Goal: Information Seeking & Learning: Learn about a topic

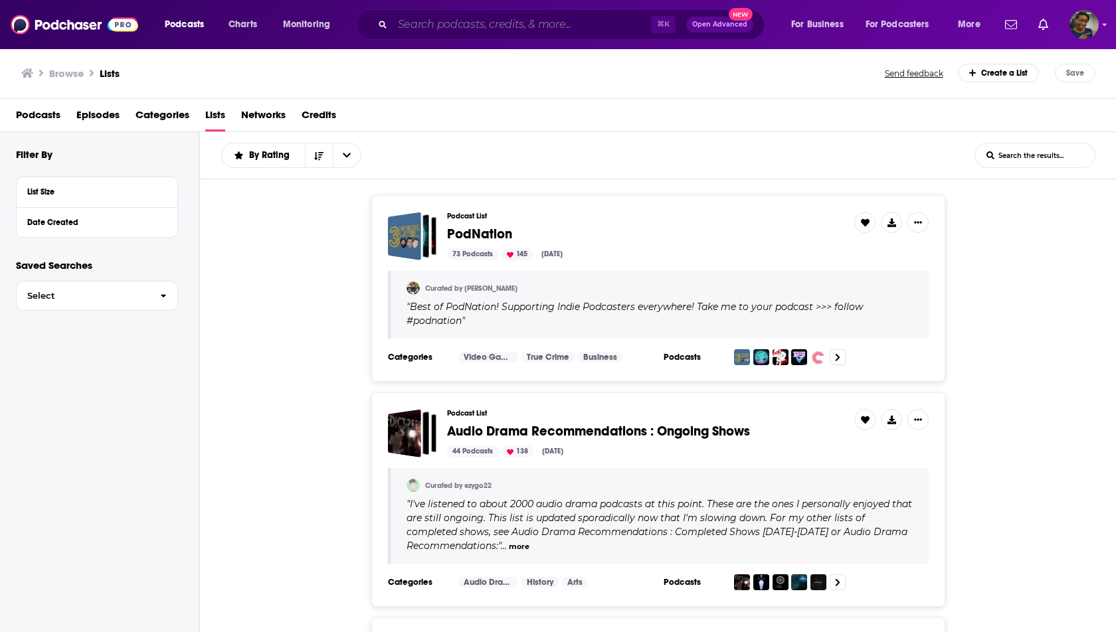
click at [420, 33] on input "Search podcasts, credits, & more..." at bounding box center [522, 24] width 258 height 21
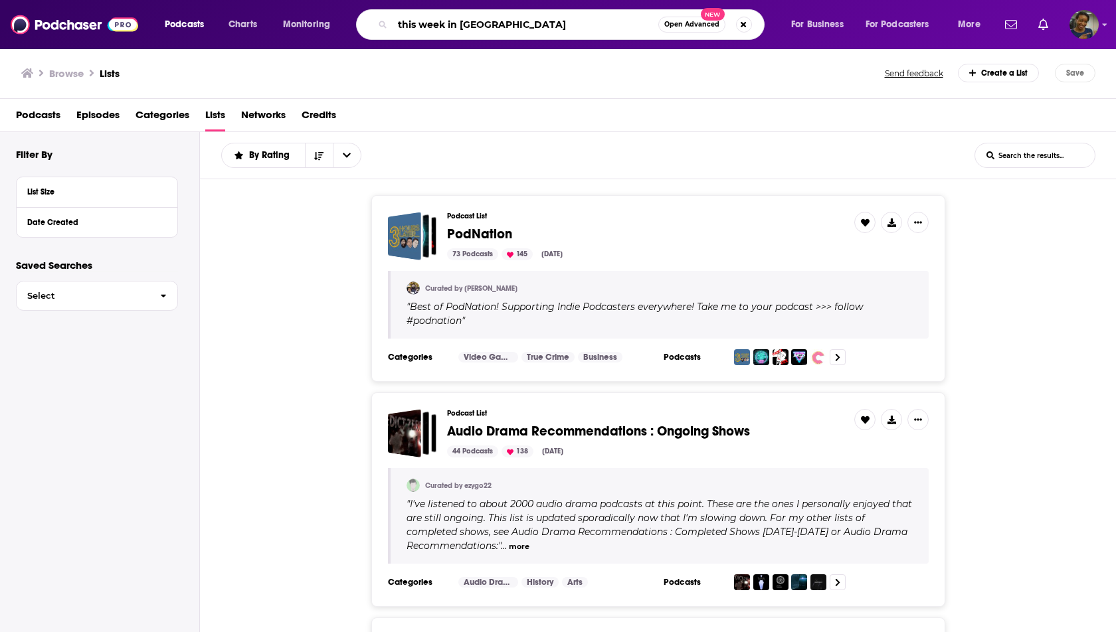
type input "this week in [GEOGRAPHIC_DATA]"
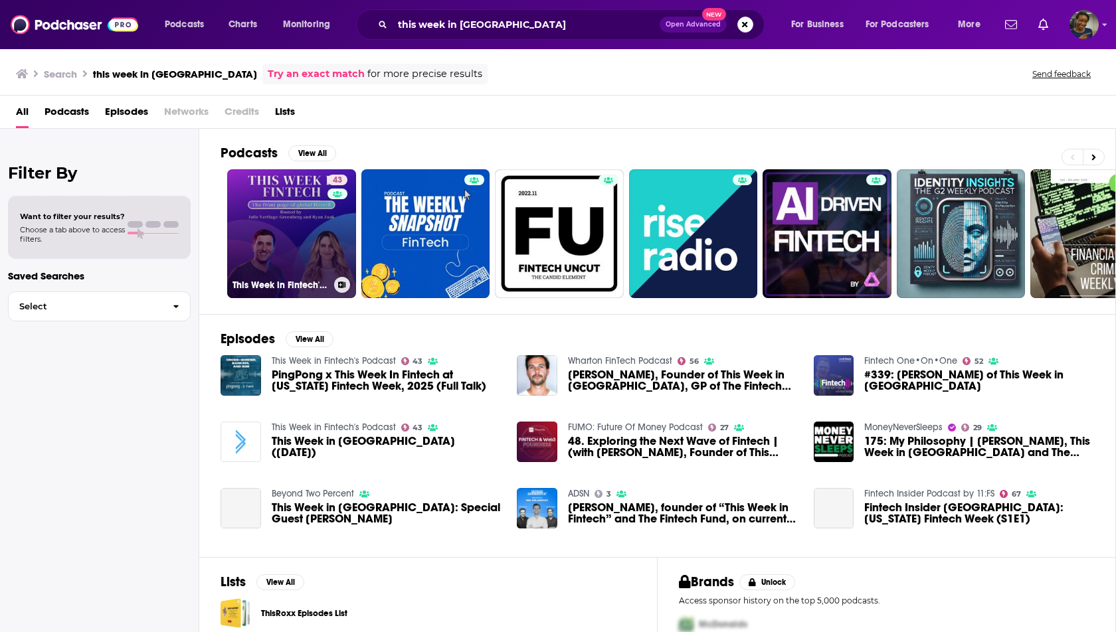
click at [307, 219] on link "43 This Week in Fintech's Podcast" at bounding box center [291, 233] width 129 height 129
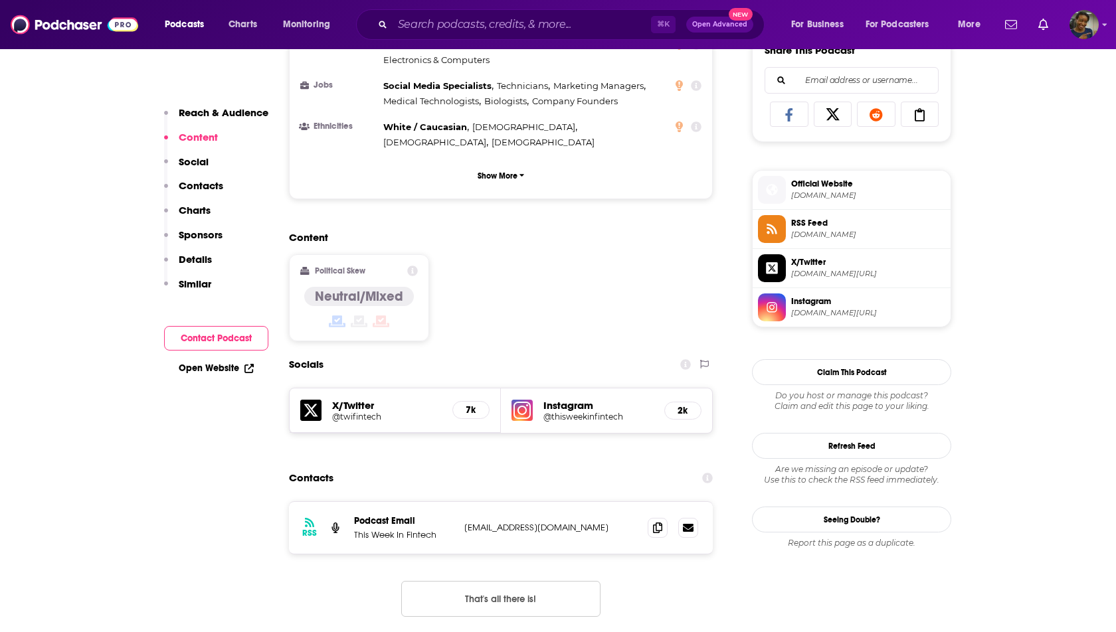
scroll to position [864, 0]
